Goal: Book appointment/travel/reservation

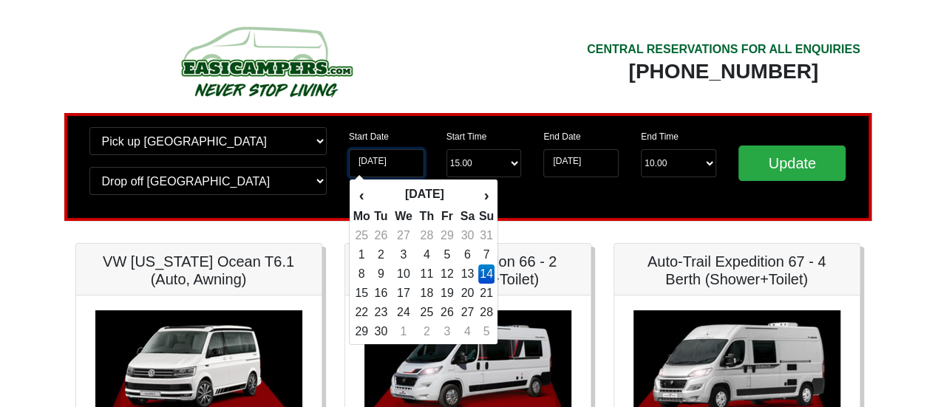
click at [398, 162] on input "[DATE]" at bounding box center [386, 163] width 75 height 28
click at [471, 273] on td "13" at bounding box center [467, 274] width 21 height 19
type input "[DATE]"
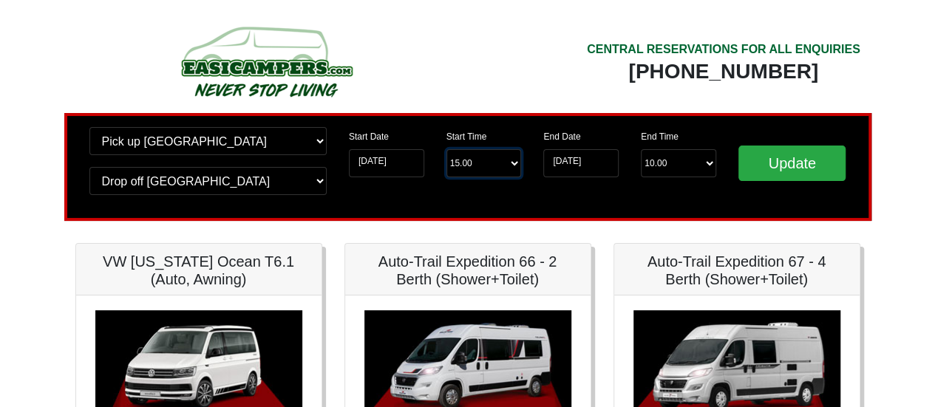
click at [512, 163] on select "Start Time 15.00 -------- 11.00 am ([DATE] & [DATE] Only) 12.00 pm ([DATE]) 13.…" at bounding box center [484, 163] width 75 height 28
